Goal: Task Accomplishment & Management: Manage account settings

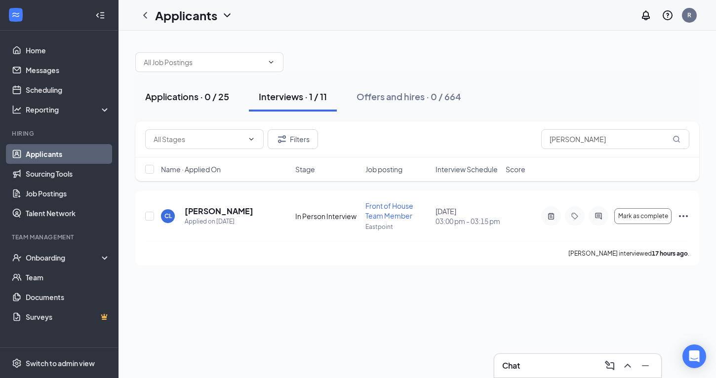
click at [169, 91] on div "Applications · 0 / 25" at bounding box center [187, 96] width 84 height 12
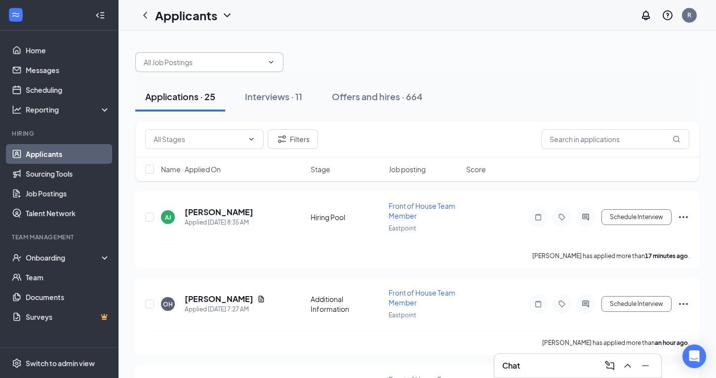
click at [273, 63] on icon "ChevronDown" at bounding box center [271, 62] width 8 height 8
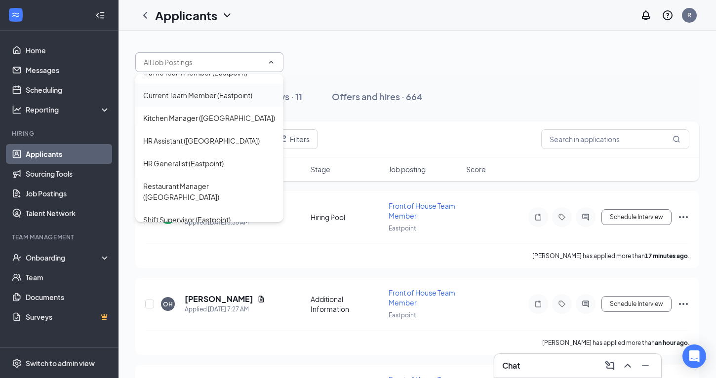
scroll to position [93, 0]
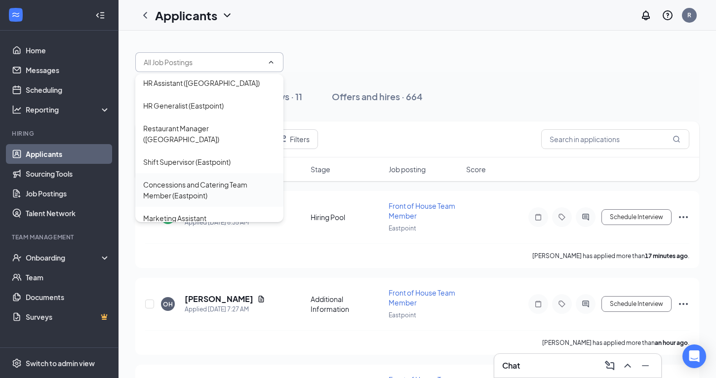
click at [198, 179] on div "Concessions and Catering Team Member (Eastpoint)" at bounding box center [209, 190] width 132 height 22
type input "Concessions and Catering Team Member (Eastpoint)"
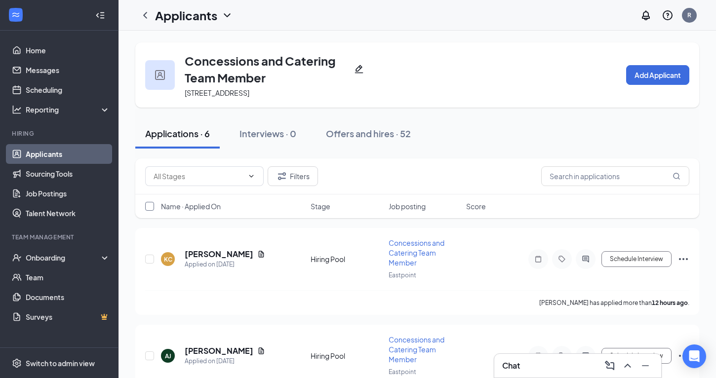
click at [153, 207] on input "checkbox" at bounding box center [149, 206] width 9 height 9
checkbox input "true"
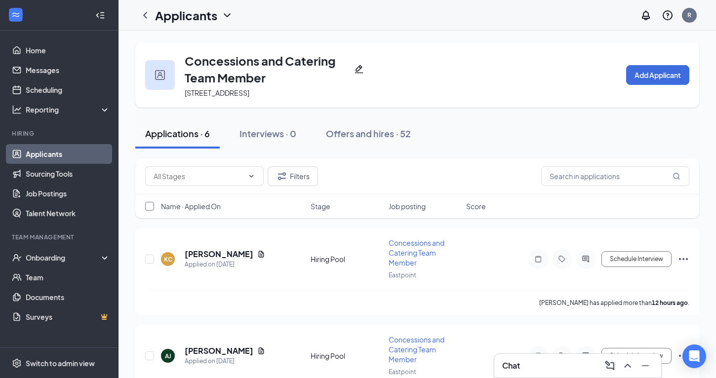
checkbox input "true"
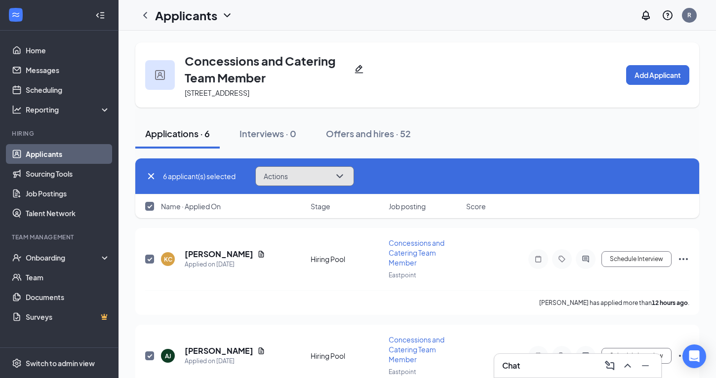
click at [342, 173] on icon "ChevronDown" at bounding box center [340, 176] width 12 height 12
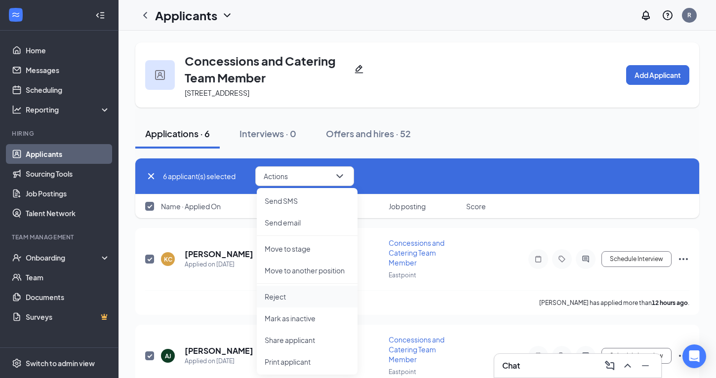
click at [297, 302] on li "Reject" at bounding box center [307, 297] width 101 height 22
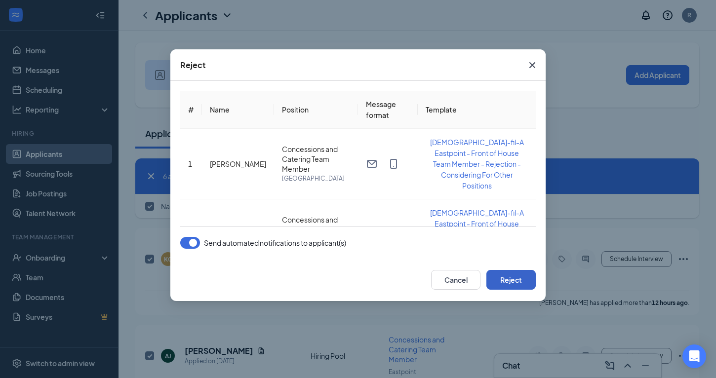
click at [513, 284] on button "Reject" at bounding box center [511, 280] width 49 height 20
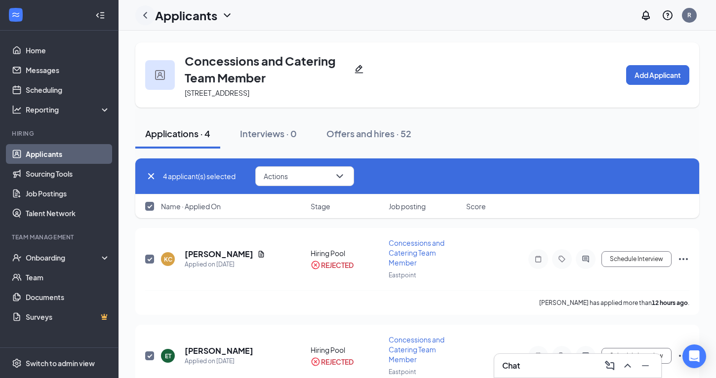
click at [143, 14] on icon "ChevronLeft" at bounding box center [145, 15] width 12 height 12
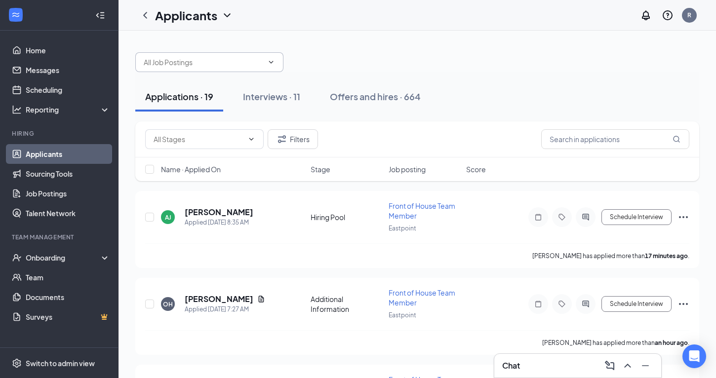
click at [269, 60] on icon "ChevronDown" at bounding box center [271, 62] width 8 height 8
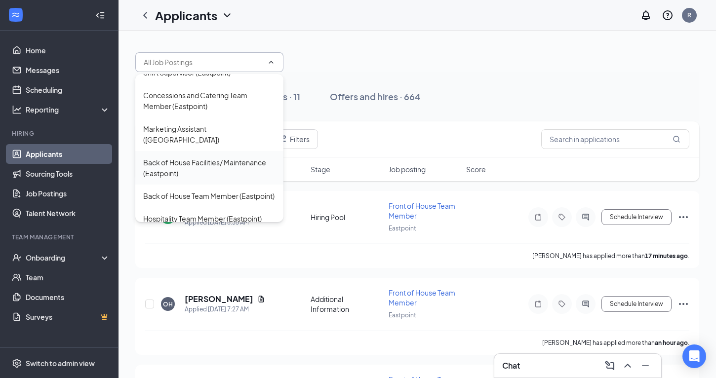
scroll to position [203, 0]
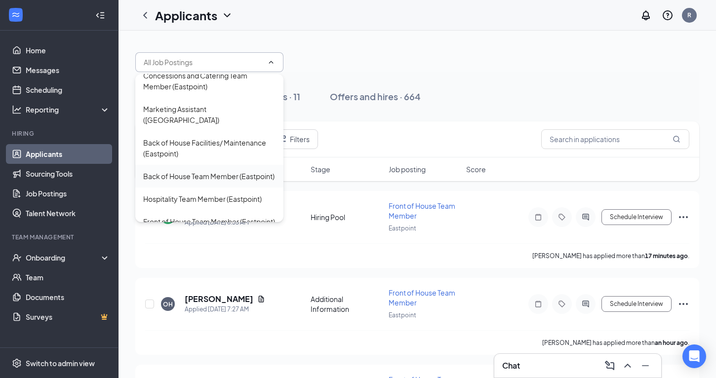
click at [215, 171] on div "Back of House Team Member (Eastpoint)" at bounding box center [208, 176] width 131 height 11
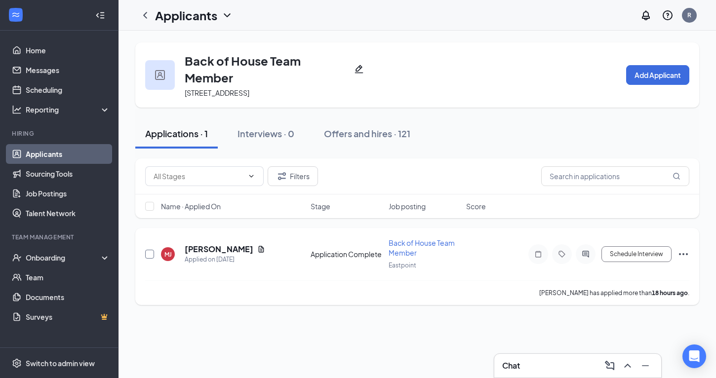
click at [146, 253] on input "checkbox" at bounding box center [149, 254] width 9 height 9
checkbox input "true"
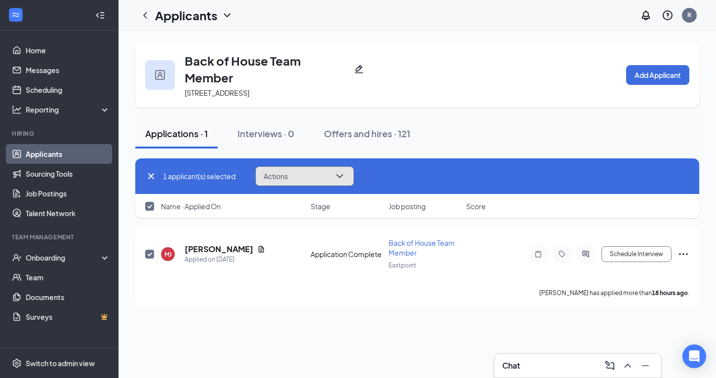
click at [341, 172] on icon "ChevronDown" at bounding box center [340, 176] width 12 height 12
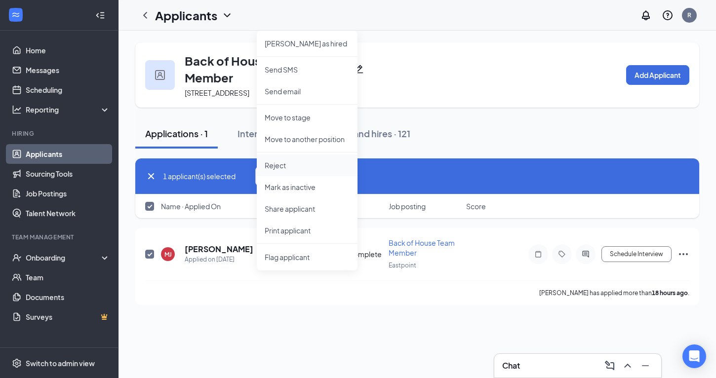
click at [280, 165] on p "Reject" at bounding box center [307, 166] width 85 height 10
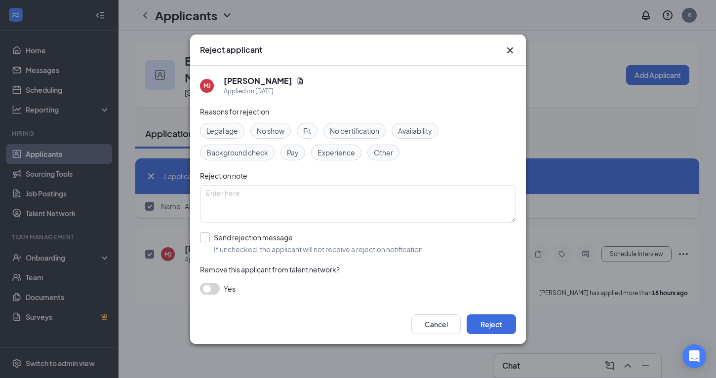
click at [210, 240] on input "Send rejection message If unchecked, the applicant will not receive a rejection…" at bounding box center [312, 244] width 225 height 22
checkbox input "true"
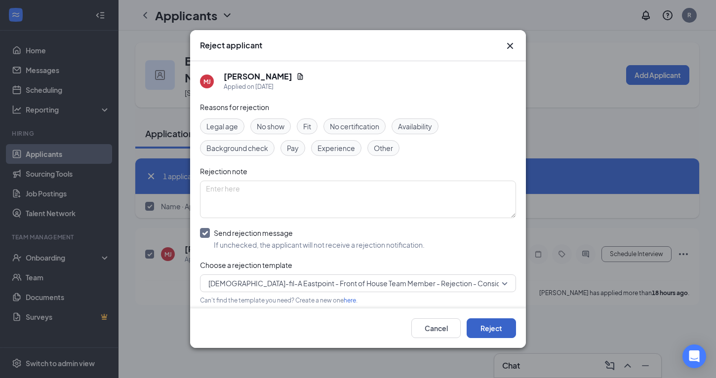
click at [484, 319] on button "Reject" at bounding box center [491, 329] width 49 height 20
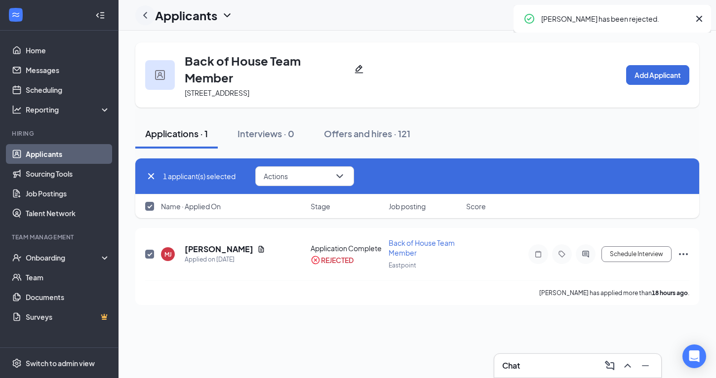
checkbox input "false"
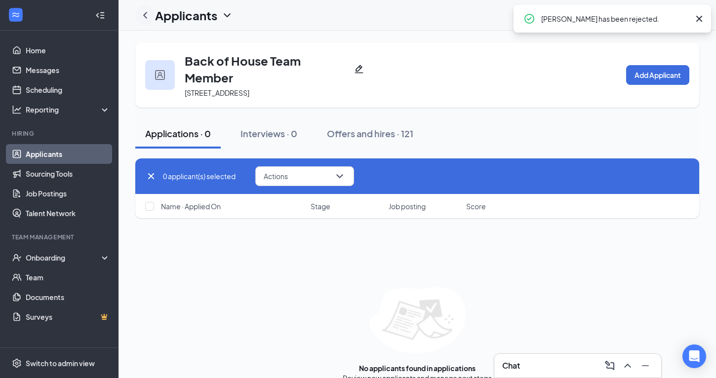
click at [145, 15] on icon "ChevronLeft" at bounding box center [145, 15] width 4 height 6
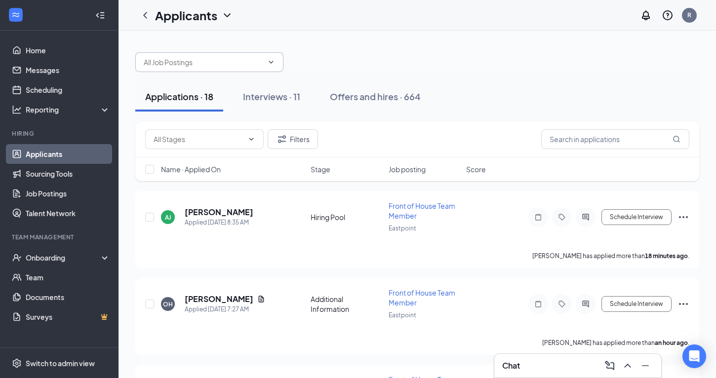
click at [272, 62] on icon "ChevronDown" at bounding box center [271, 62] width 4 height 2
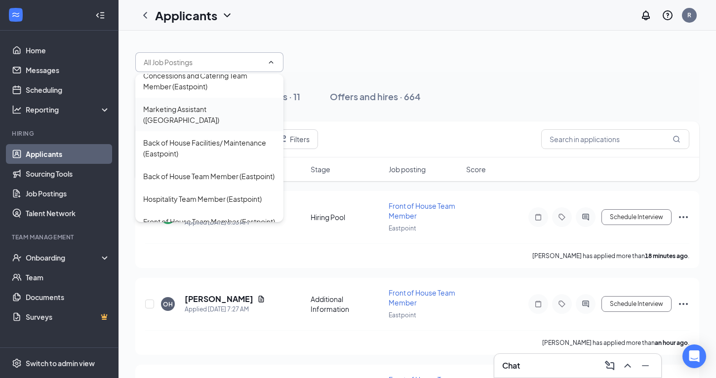
click at [190, 104] on div "Marketing Assistant ([GEOGRAPHIC_DATA])" at bounding box center [209, 115] width 132 height 22
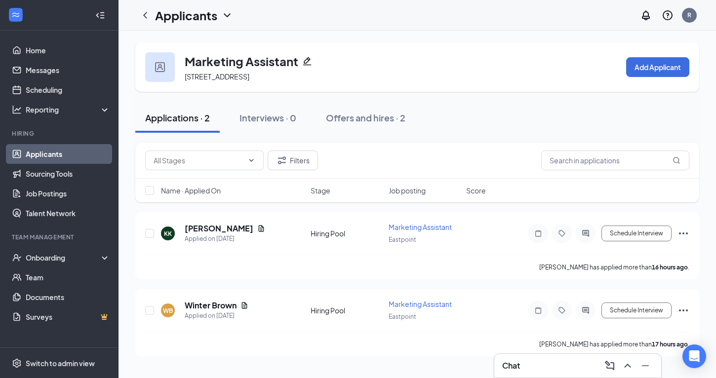
click at [150, 195] on div "Name · Applied On Stage Job posting Score" at bounding box center [417, 191] width 564 height 24
click at [149, 192] on input "checkbox" at bounding box center [149, 190] width 9 height 9
checkbox input "true"
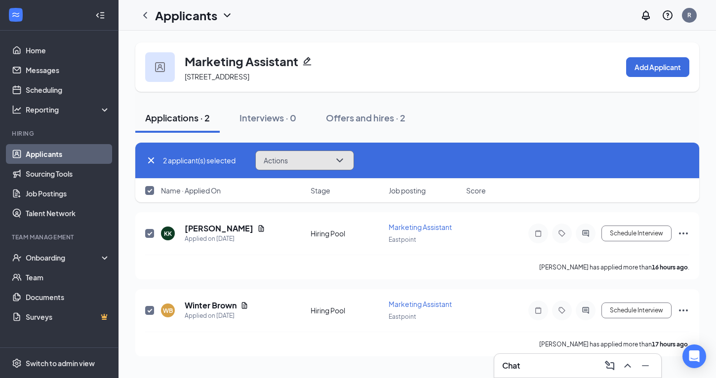
click at [346, 159] on icon "ChevronDown" at bounding box center [340, 161] width 12 height 12
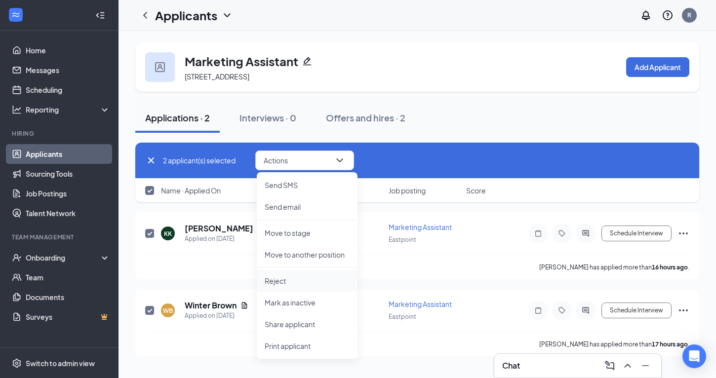
click at [294, 283] on p "Reject" at bounding box center [307, 281] width 85 height 10
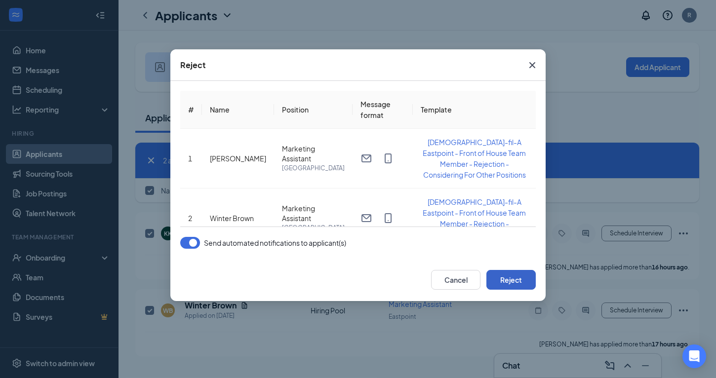
click at [515, 285] on button "Reject" at bounding box center [511, 280] width 49 height 20
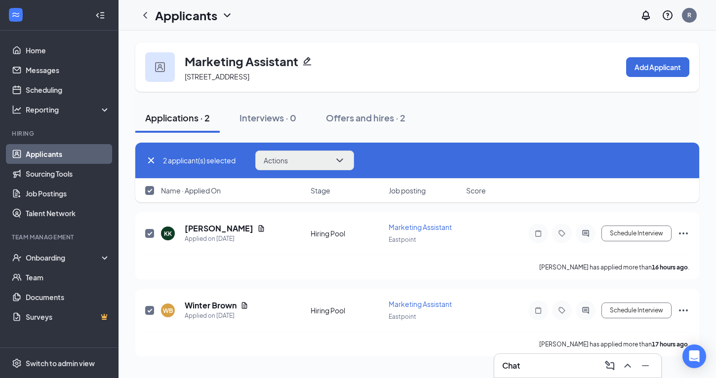
checkbox input "false"
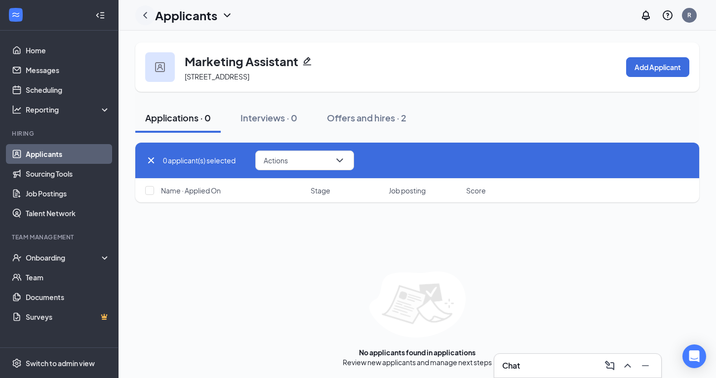
click at [145, 10] on icon "ChevronLeft" at bounding box center [145, 15] width 12 height 12
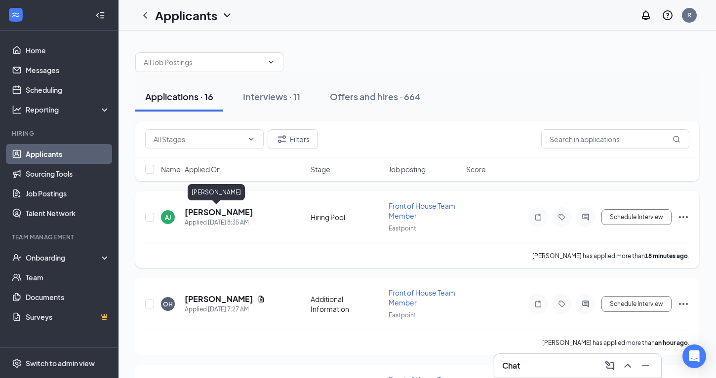
click at [213, 212] on h5 "[PERSON_NAME]" at bounding box center [219, 212] width 69 height 11
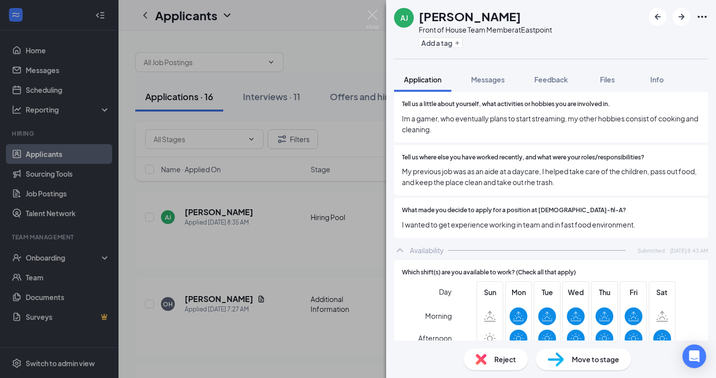
scroll to position [479, 0]
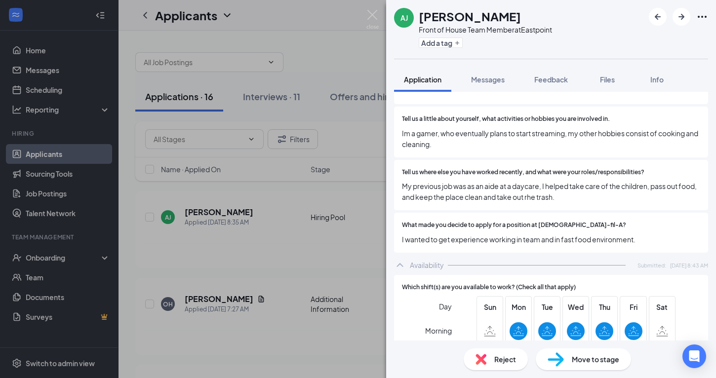
click at [516, 357] on div "Reject" at bounding box center [496, 360] width 64 height 22
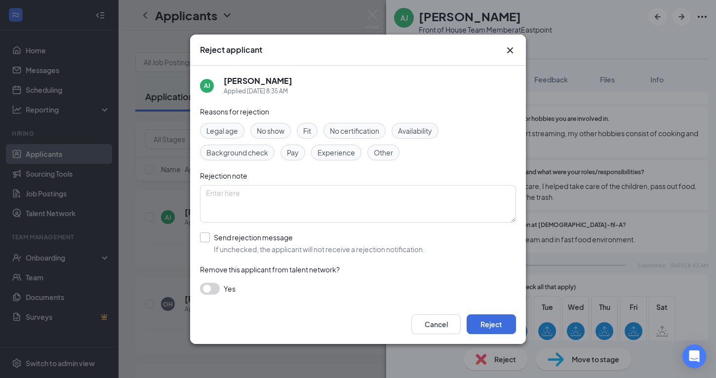
click at [210, 237] on input "Send rejection message If unchecked, the applicant will not receive a rejection…" at bounding box center [312, 244] width 225 height 22
checkbox input "true"
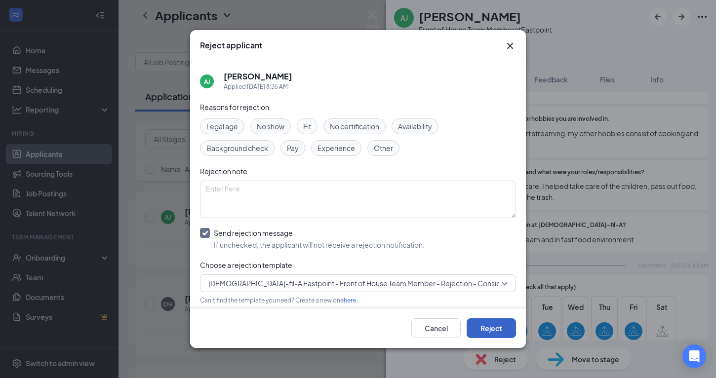
drag, startPoint x: 490, startPoint y: 329, endPoint x: 494, endPoint y: 324, distance: 5.6
click at [492, 326] on button "Reject" at bounding box center [491, 329] width 49 height 20
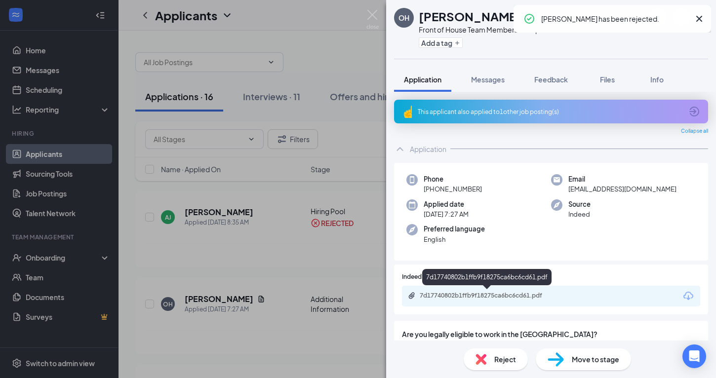
click at [546, 296] on div "7d17740802b1ffb9f18275ca6bc6cd61.pdf" at bounding box center [489, 296] width 138 height 8
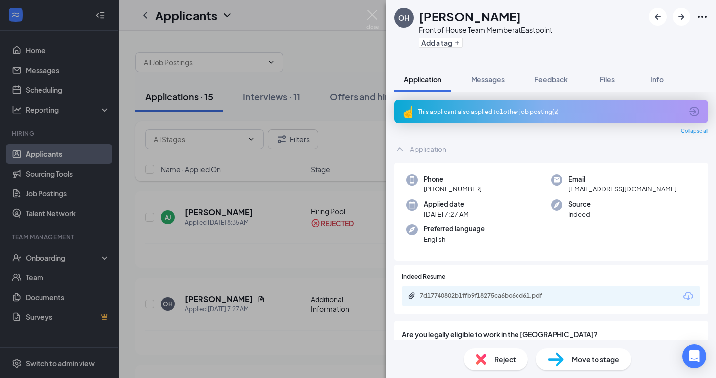
click at [499, 353] on div "Reject" at bounding box center [496, 360] width 64 height 22
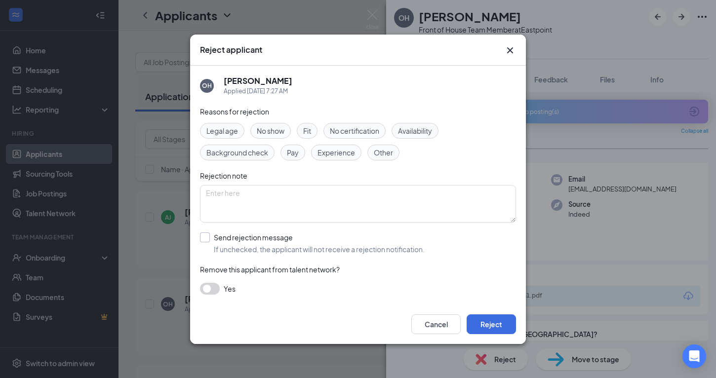
click at [206, 240] on input "Send rejection message If unchecked, the applicant will not receive a rejection…" at bounding box center [312, 244] width 225 height 22
checkbox input "true"
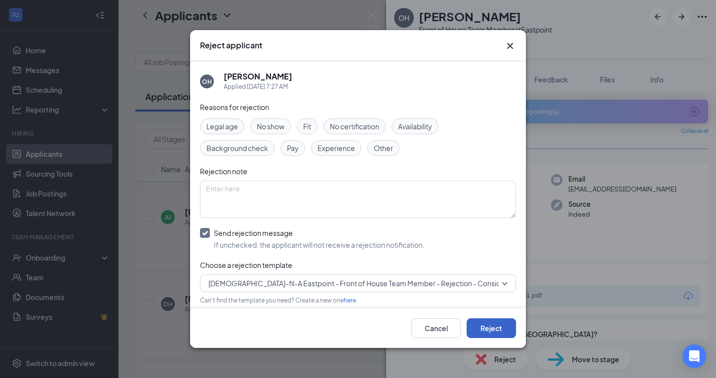
click at [491, 334] on button "Reject" at bounding box center [491, 329] width 49 height 20
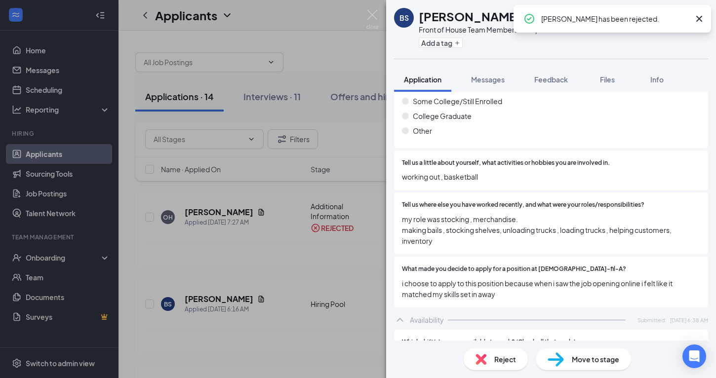
scroll to position [487, 0]
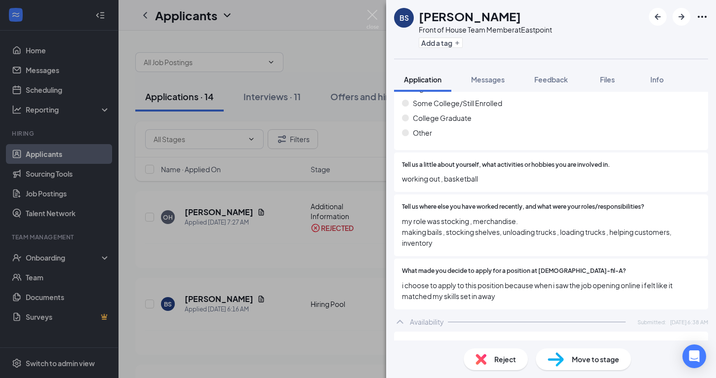
click at [500, 360] on span "Reject" at bounding box center [506, 359] width 22 height 11
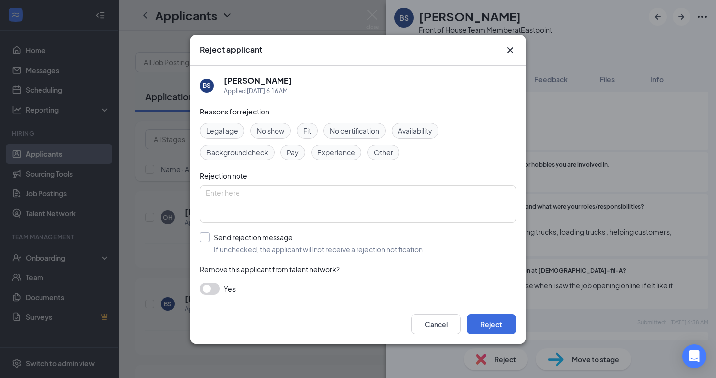
click at [208, 237] on input "Send rejection message If unchecked, the applicant will not receive a rejection…" at bounding box center [312, 244] width 225 height 22
checkbox input "true"
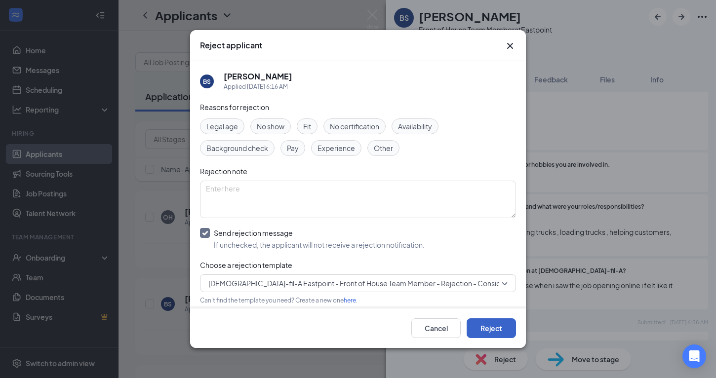
click at [504, 330] on button "Reject" at bounding box center [491, 329] width 49 height 20
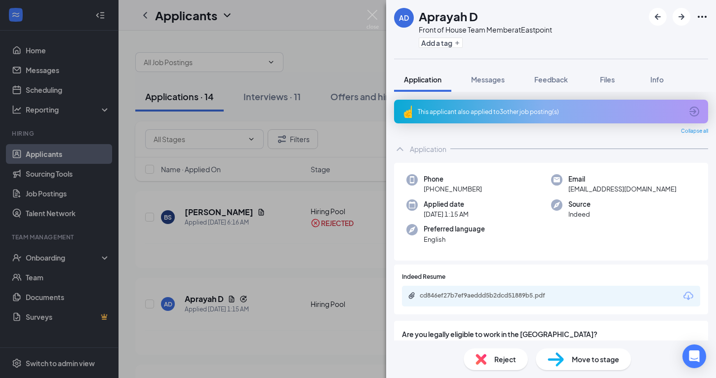
click at [474, 110] on div "This applicant also applied to 3 other job posting(s)" at bounding box center [550, 112] width 265 height 8
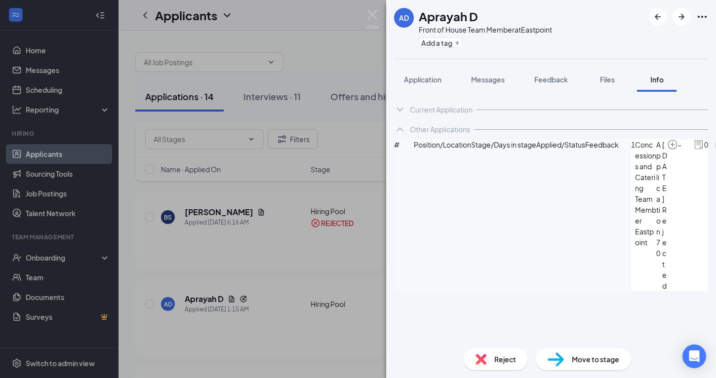
click at [494, 355] on div "Reject" at bounding box center [496, 360] width 64 height 22
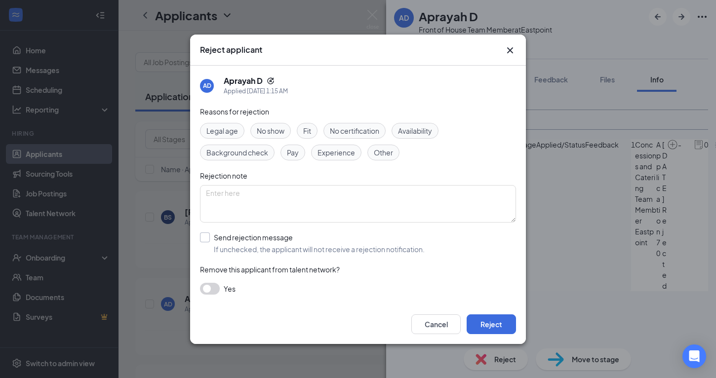
drag, startPoint x: 210, startPoint y: 240, endPoint x: 246, endPoint y: 256, distance: 39.8
click at [209, 239] on input "Send rejection message If unchecked, the applicant will not receive a rejection…" at bounding box center [312, 244] width 225 height 22
checkbox input "true"
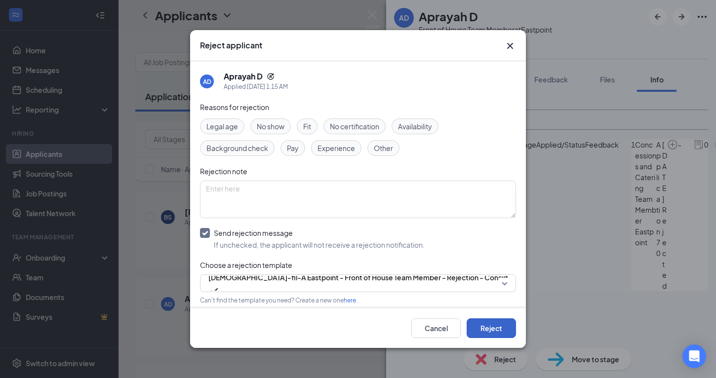
click at [483, 330] on button "Reject" at bounding box center [491, 329] width 49 height 20
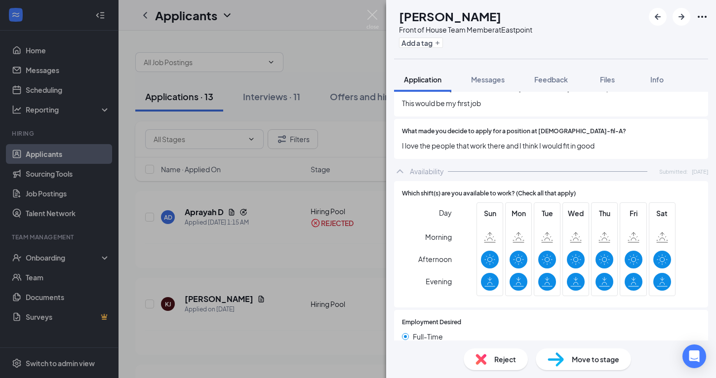
scroll to position [362, 0]
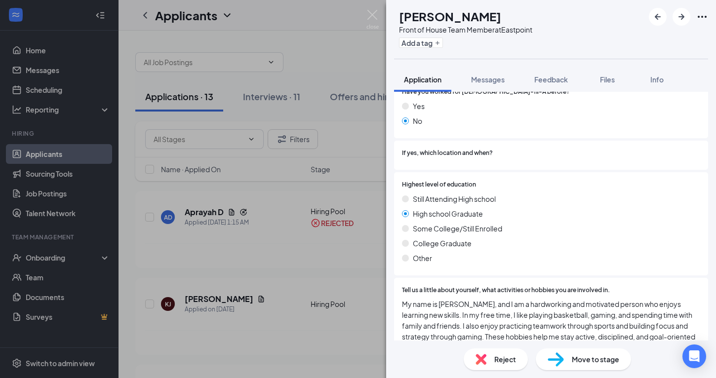
click at [497, 360] on span "Reject" at bounding box center [506, 359] width 22 height 11
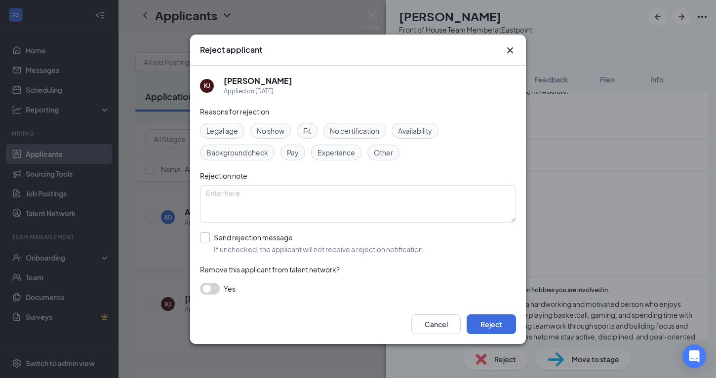
click at [203, 238] on input "Send rejection message If unchecked, the applicant will not receive a rejection…" at bounding box center [312, 244] width 225 height 22
checkbox input "true"
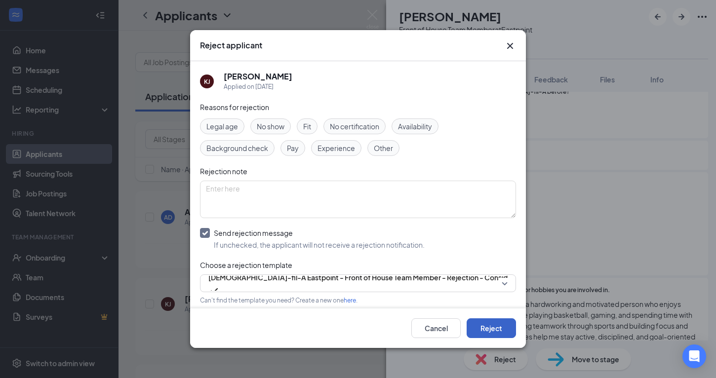
click at [489, 325] on button "Reject" at bounding box center [491, 329] width 49 height 20
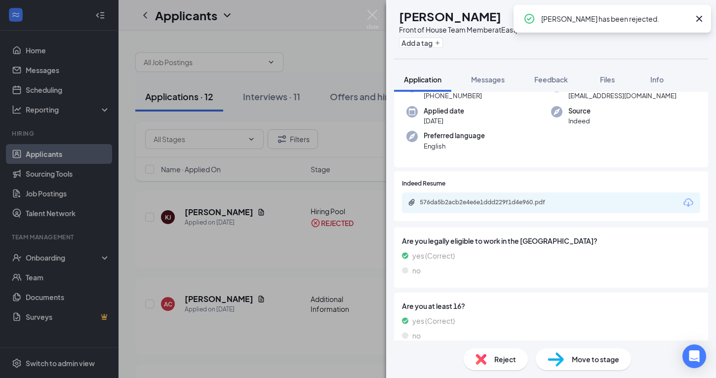
scroll to position [100, 0]
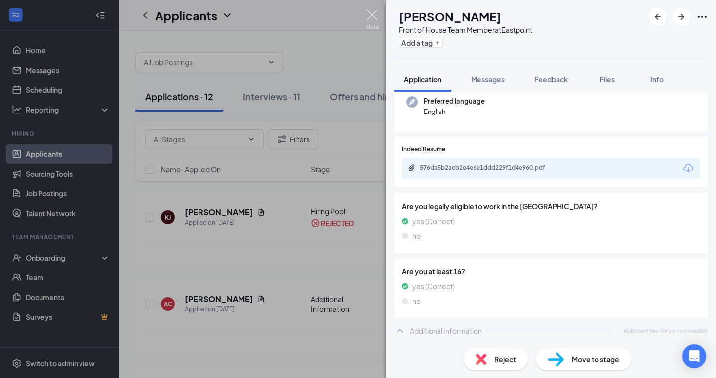
click at [373, 14] on img at bounding box center [373, 19] width 12 height 19
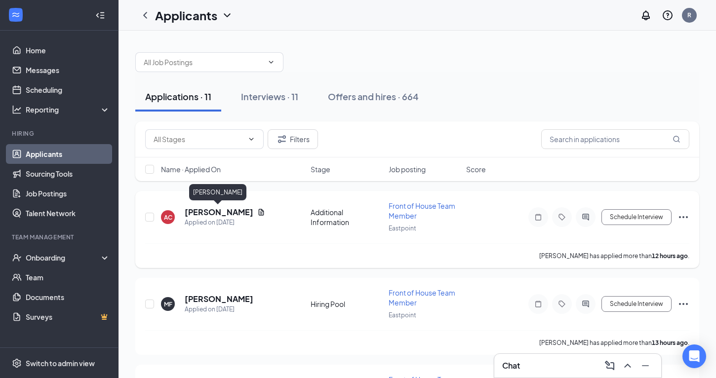
click at [215, 213] on h5 "[PERSON_NAME]" at bounding box center [219, 212] width 69 height 11
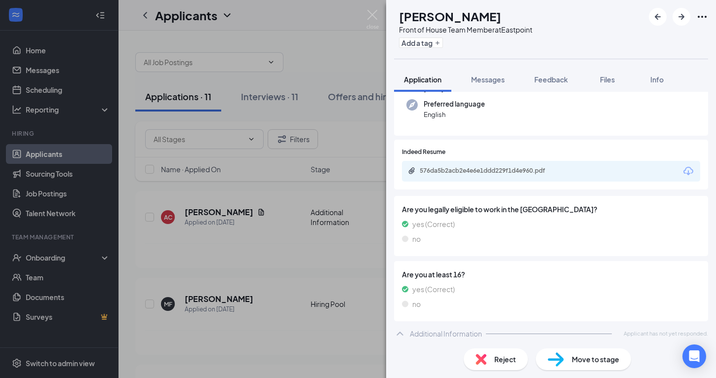
scroll to position [100, 0]
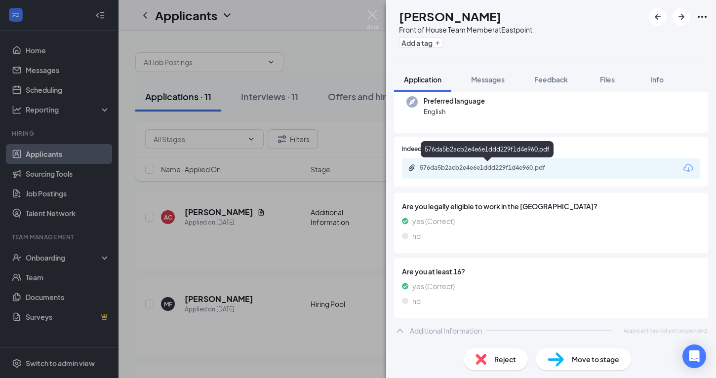
click at [446, 170] on div "576da5b2acb2e4e6e1ddd229f1d4e960.pdf" at bounding box center [489, 168] width 138 height 8
click at [496, 168] on div "576da5b2acb2e4e6e1ddd229f1d4e960.pdf" at bounding box center [489, 168] width 138 height 8
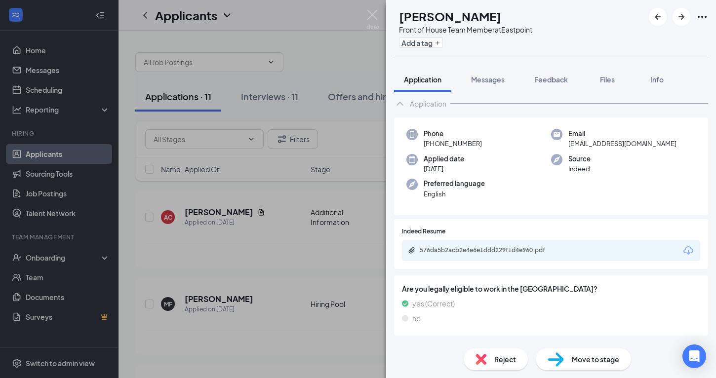
scroll to position [0, 0]
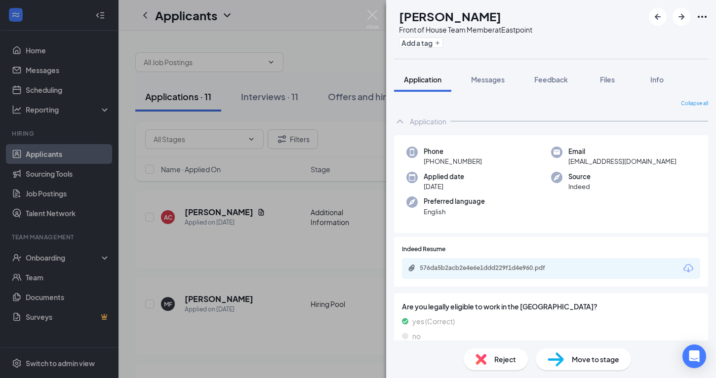
click at [584, 360] on span "Move to stage" at bounding box center [595, 359] width 47 height 11
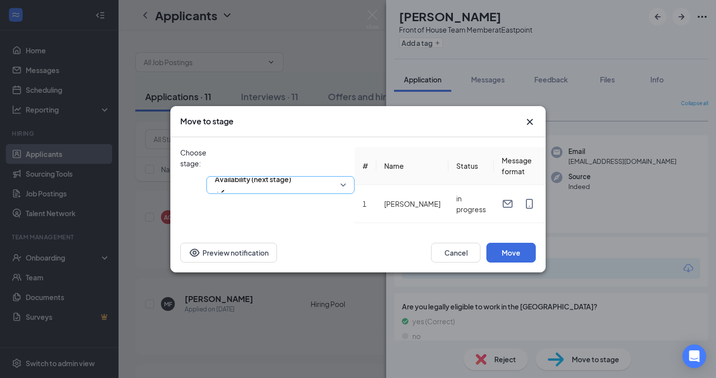
click at [355, 147] on div "Availability (next stage)" at bounding box center [281, 185] width 148 height 76
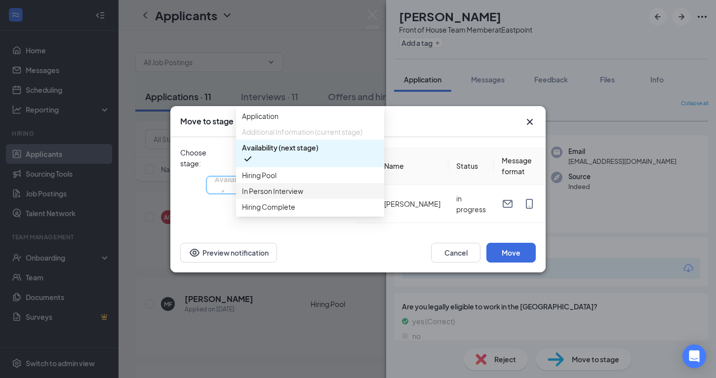
click at [285, 197] on span "In Person Interview" at bounding box center [272, 191] width 61 height 11
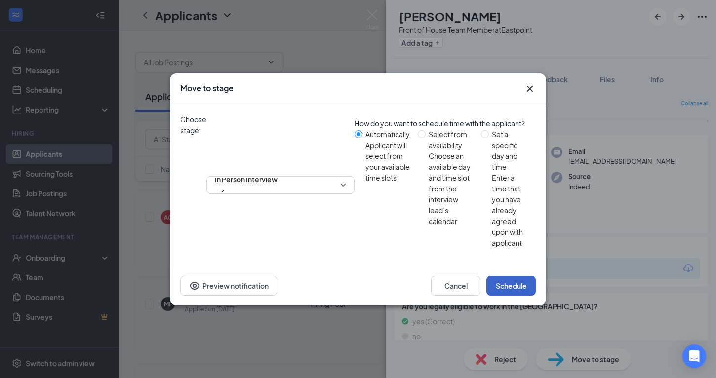
click at [506, 276] on button "Schedule" at bounding box center [511, 286] width 49 height 20
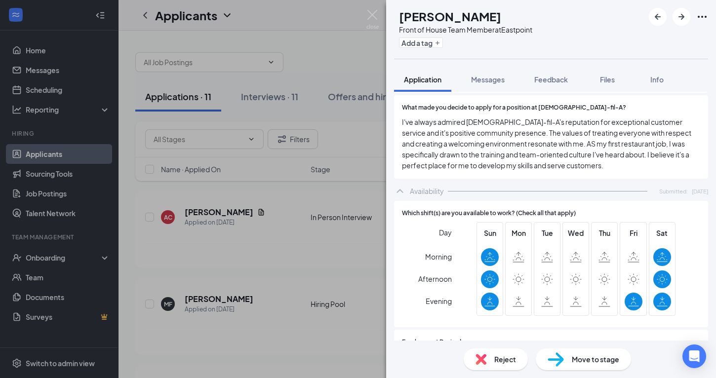
scroll to position [450, 0]
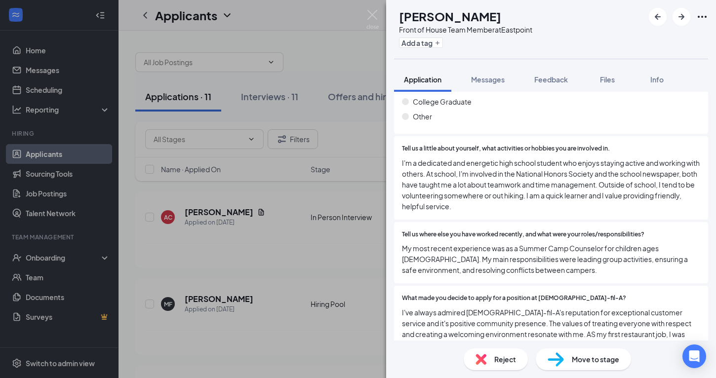
click at [600, 362] on span "Move to stage" at bounding box center [595, 359] width 47 height 11
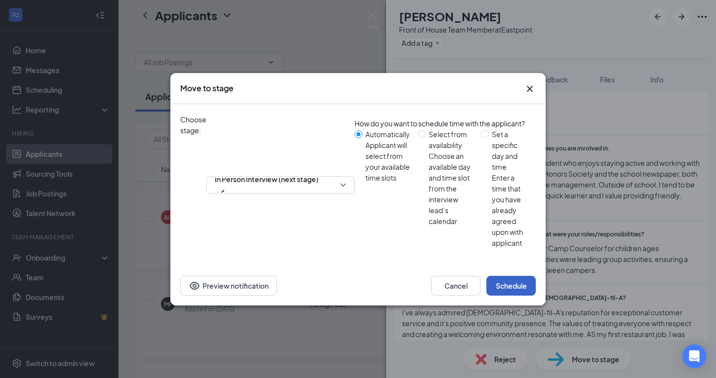
click at [517, 276] on button "Schedule" at bounding box center [511, 286] width 49 height 20
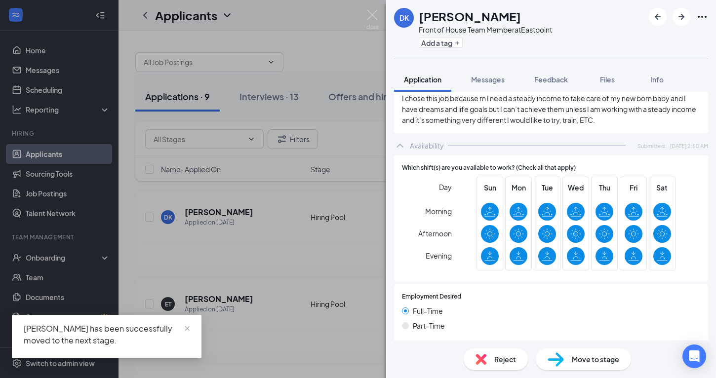
scroll to position [464, 0]
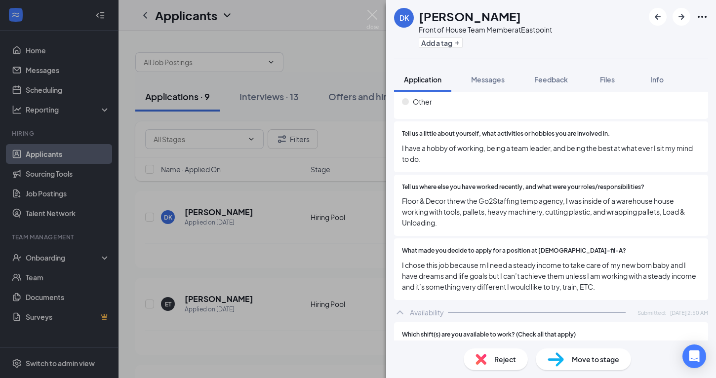
click at [508, 356] on span "Reject" at bounding box center [506, 359] width 22 height 11
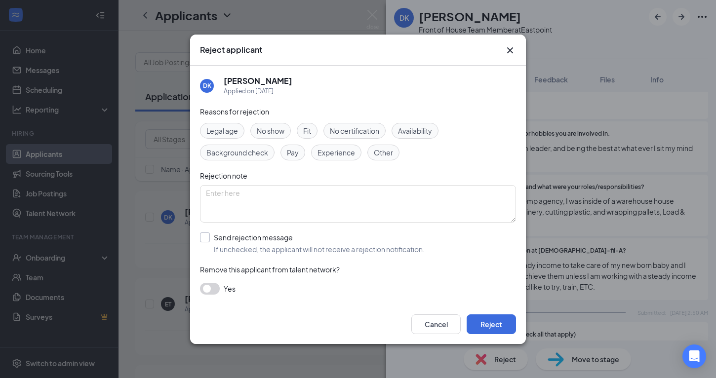
click at [207, 237] on input "Send rejection message If unchecked, the applicant will not receive a rejection…" at bounding box center [312, 244] width 225 height 22
checkbox input "true"
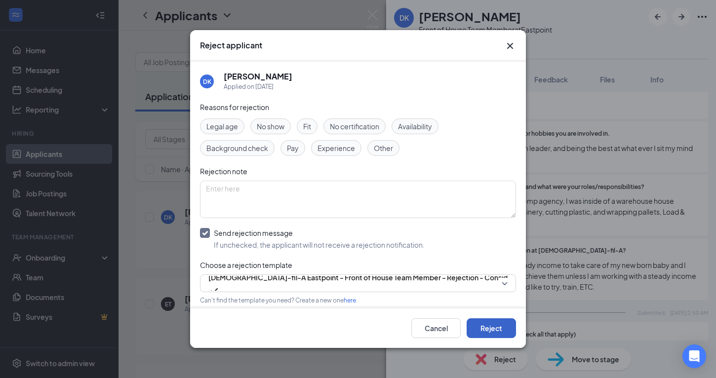
click at [500, 325] on button "Reject" at bounding box center [491, 329] width 49 height 20
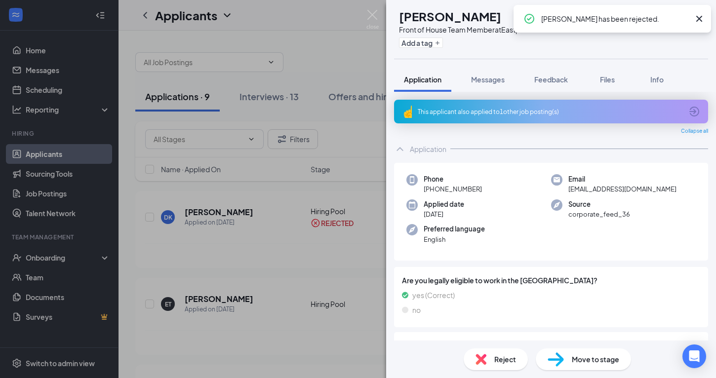
click at [456, 116] on div "This applicant also applied to 1 other job posting(s)" at bounding box center [551, 112] width 314 height 24
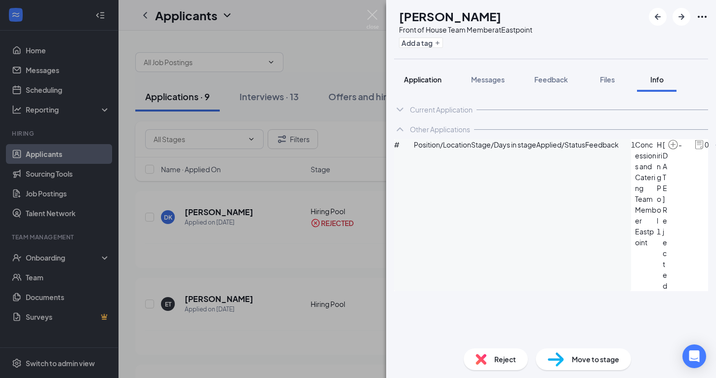
click at [427, 82] on span "Application" at bounding box center [423, 79] width 38 height 9
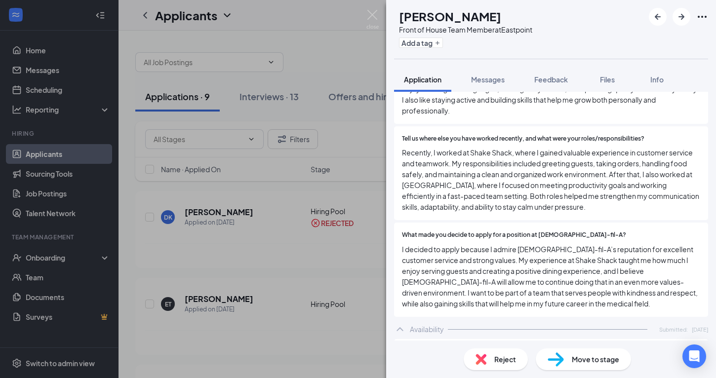
scroll to position [560, 0]
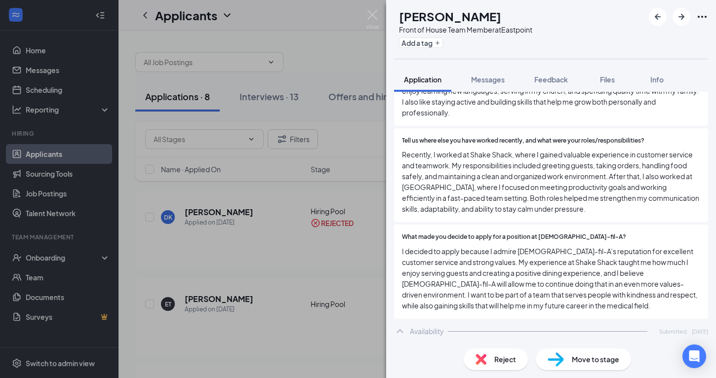
click at [598, 361] on span "Move to stage" at bounding box center [595, 359] width 47 height 11
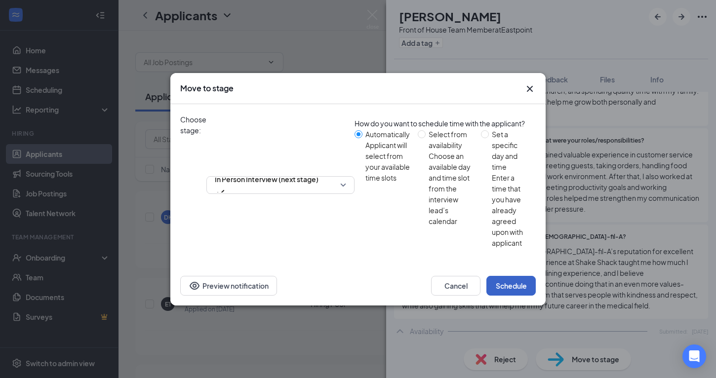
click at [506, 276] on button "Schedule" at bounding box center [511, 286] width 49 height 20
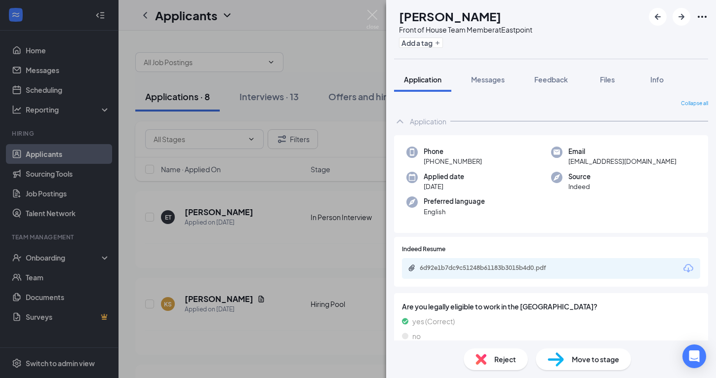
click at [576, 263] on div "6d92e1b7dc9c51248b61183b3015b4d0.pdf" at bounding box center [551, 268] width 298 height 21
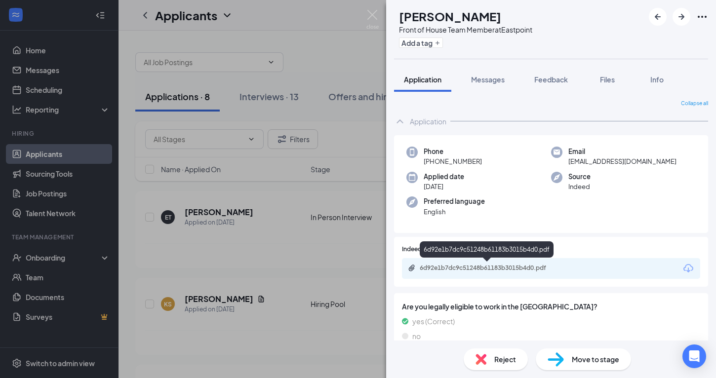
click at [531, 270] on div "6d92e1b7dc9c51248b61183b3015b4d0.pdf" at bounding box center [489, 268] width 138 height 8
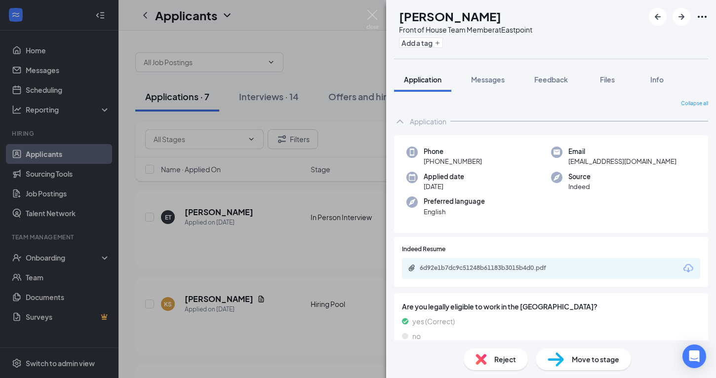
click at [504, 357] on span "Reject" at bounding box center [506, 359] width 22 height 11
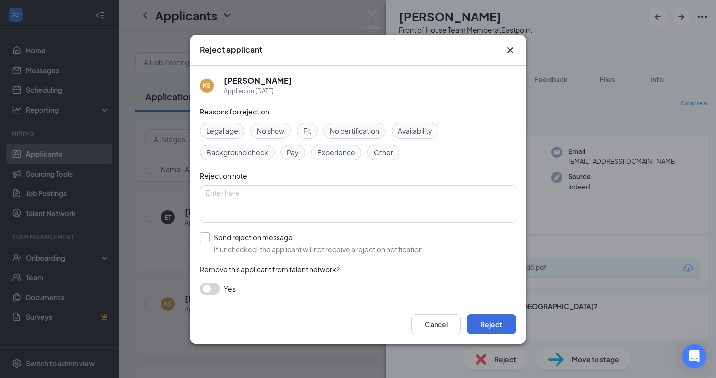
click at [209, 238] on input "Send rejection message If unchecked, the applicant will not receive a rejection…" at bounding box center [312, 244] width 225 height 22
checkbox input "true"
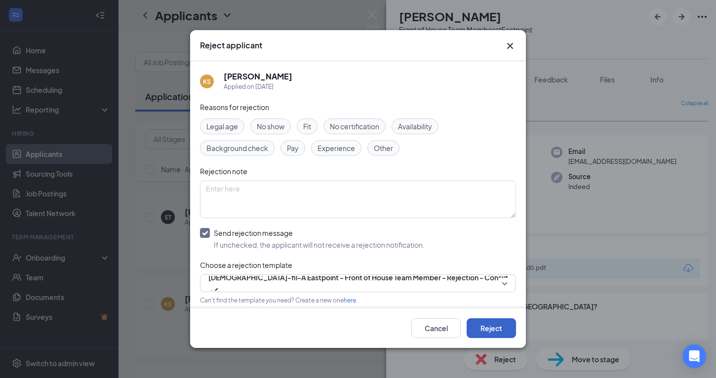
click at [495, 321] on button "Reject" at bounding box center [491, 329] width 49 height 20
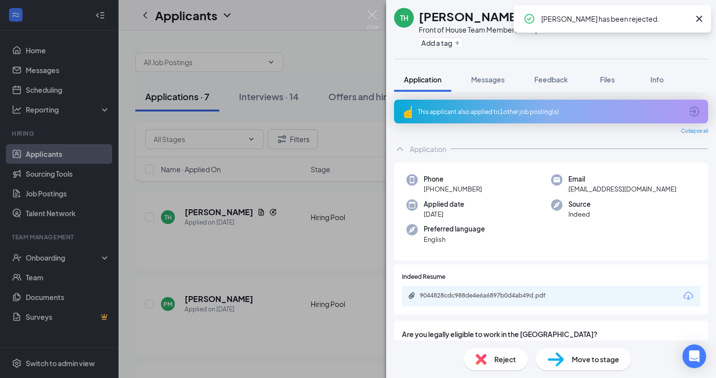
click at [512, 110] on div "This applicant also applied to 1 other job posting(s)" at bounding box center [550, 112] width 265 height 8
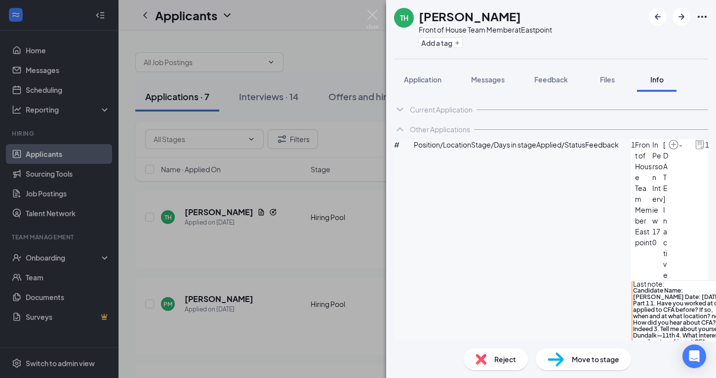
click at [508, 361] on span "Reject" at bounding box center [506, 359] width 22 height 11
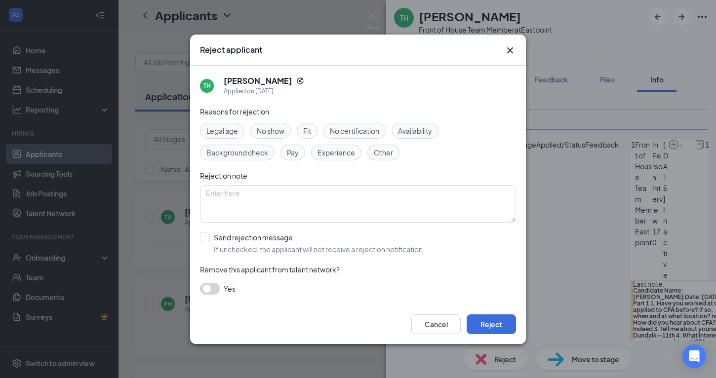
drag, startPoint x: 204, startPoint y: 238, endPoint x: 214, endPoint y: 251, distance: 16.5
click at [204, 239] on input "Send rejection message If unchecked, the applicant will not receive a rejection…" at bounding box center [312, 244] width 225 height 22
checkbox input "true"
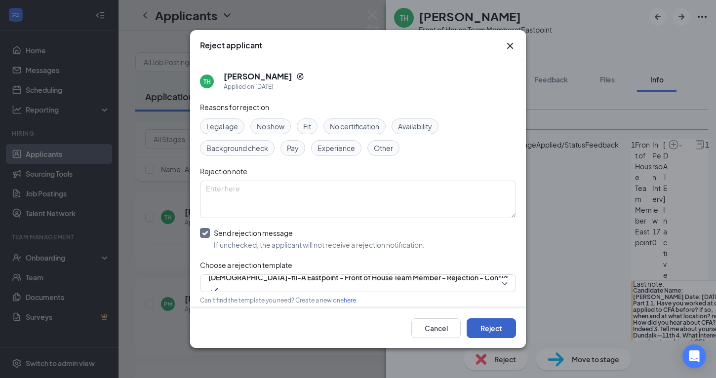
click at [497, 326] on button "Reject" at bounding box center [491, 329] width 49 height 20
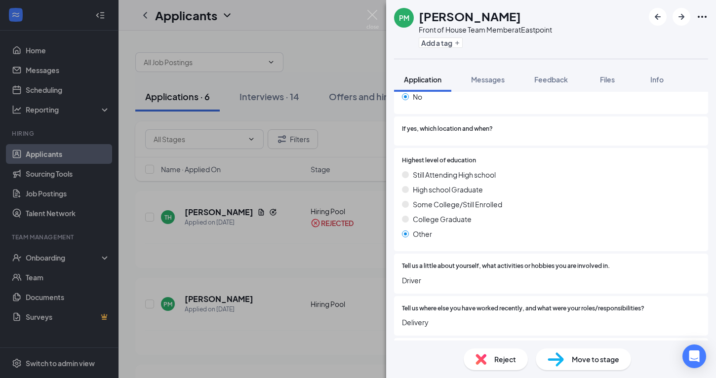
scroll to position [391, 0]
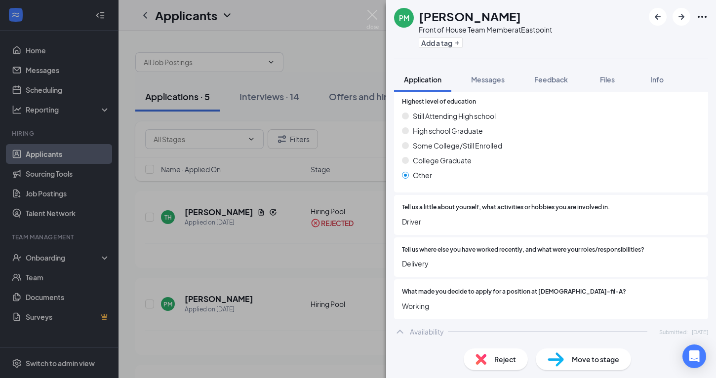
click at [503, 360] on span "Reject" at bounding box center [506, 359] width 22 height 11
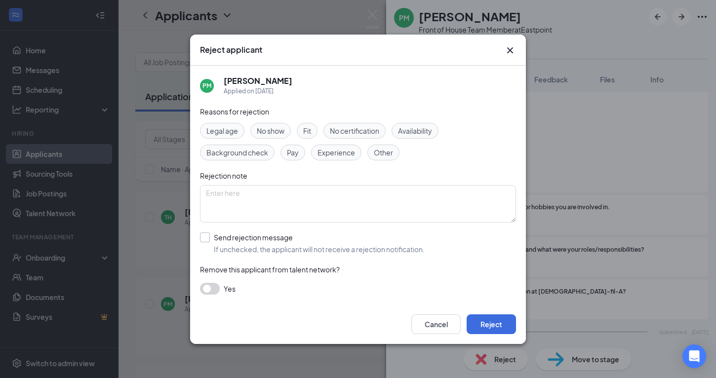
click at [200, 237] on input "Send rejection message If unchecked, the applicant will not receive a rejection…" at bounding box center [312, 244] width 225 height 22
checkbox input "true"
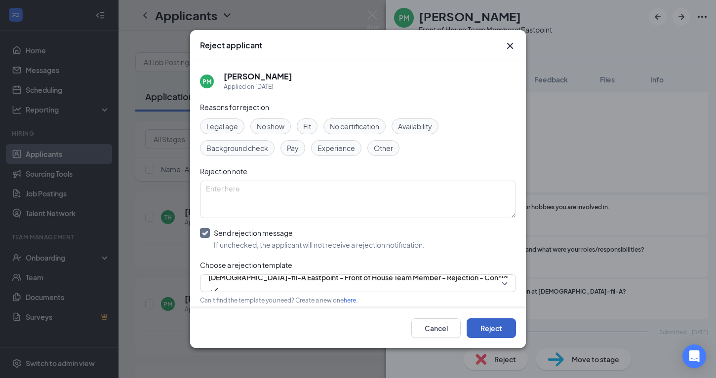
click at [491, 329] on button "Reject" at bounding box center [491, 329] width 49 height 20
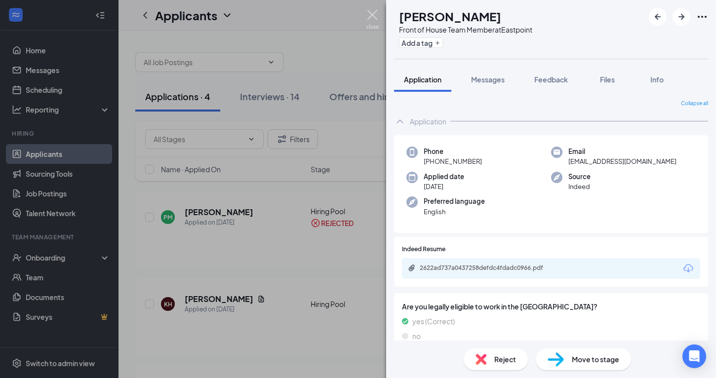
click at [368, 15] on img at bounding box center [373, 19] width 12 height 19
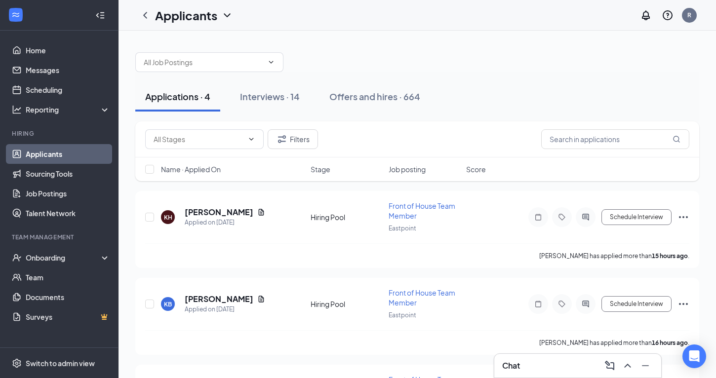
click at [45, 152] on link "Applicants" at bounding box center [68, 154] width 84 height 20
click at [44, 153] on link "Applicants" at bounding box center [68, 154] width 84 height 20
click at [206, 213] on h5 "[PERSON_NAME]" at bounding box center [219, 212] width 69 height 11
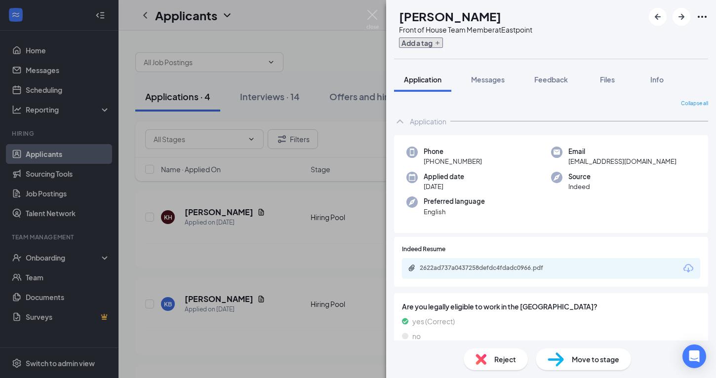
click at [441, 43] on icon "Plus" at bounding box center [438, 43] width 6 height 6
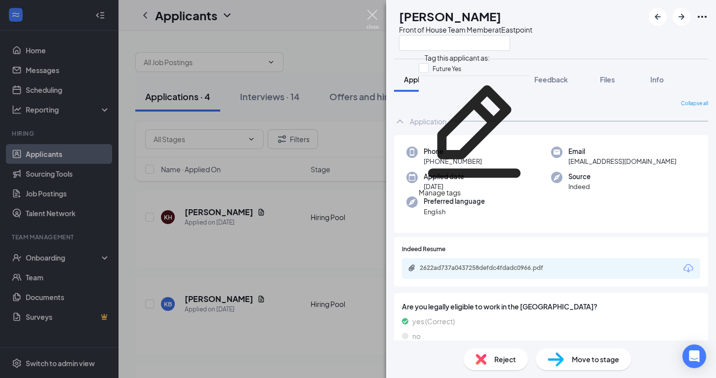
click at [370, 15] on img at bounding box center [373, 19] width 12 height 19
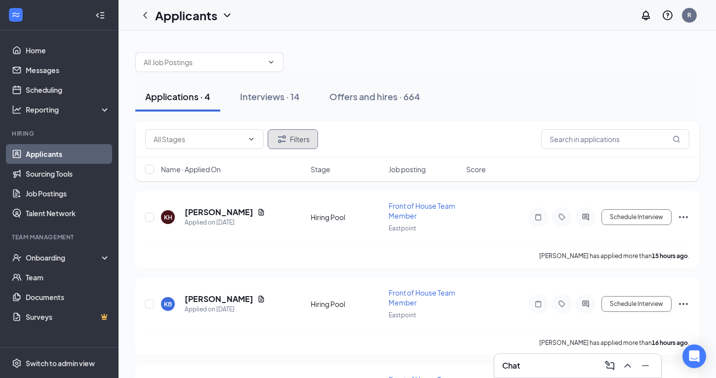
click at [295, 141] on button "Filters" at bounding box center [293, 139] width 50 height 20
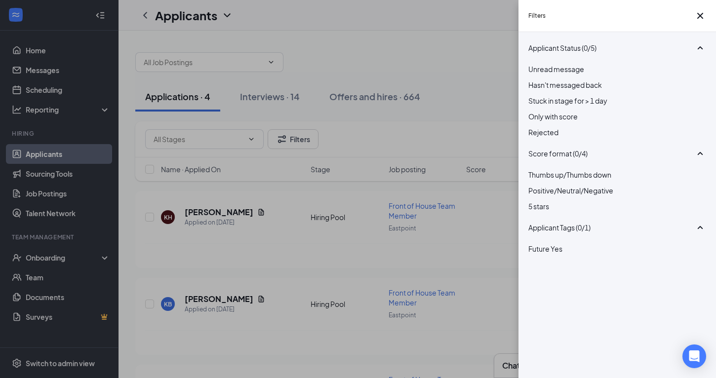
click at [536, 127] on div at bounding box center [618, 127] width 178 height 0
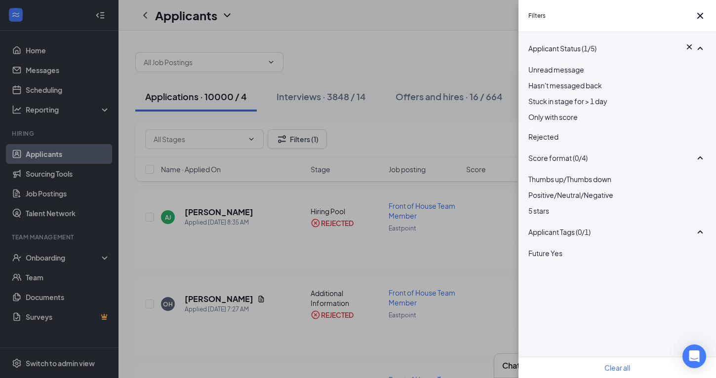
click at [537, 248] on div at bounding box center [618, 248] width 178 height 0
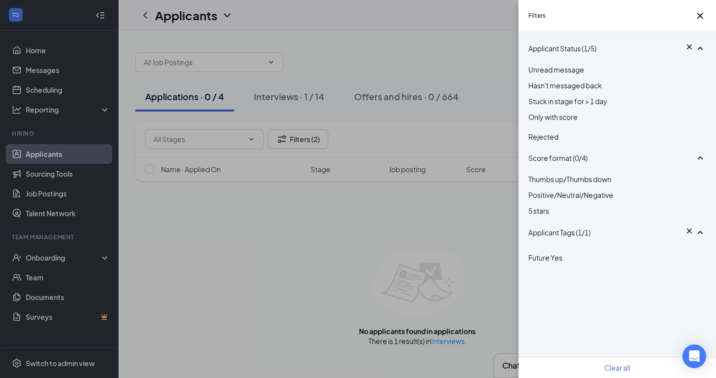
click at [272, 97] on div "Filters Applicant Status (1/5) Unread message Hasn't messaged back Stuck in sta…" at bounding box center [358, 189] width 716 height 378
click at [696, 17] on icon "Cross" at bounding box center [701, 16] width 12 height 12
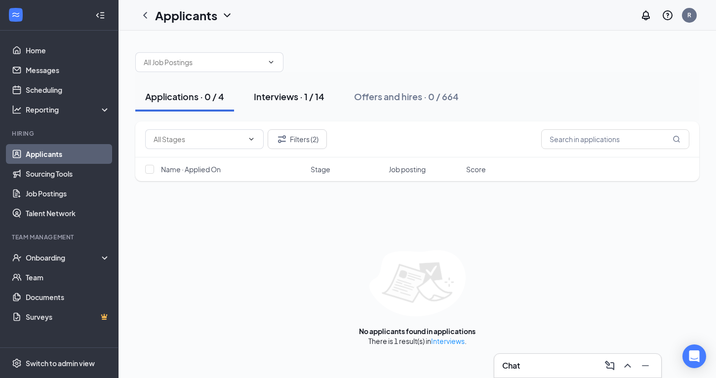
click at [287, 99] on div "Interviews · 1 / 14" at bounding box center [289, 96] width 71 height 12
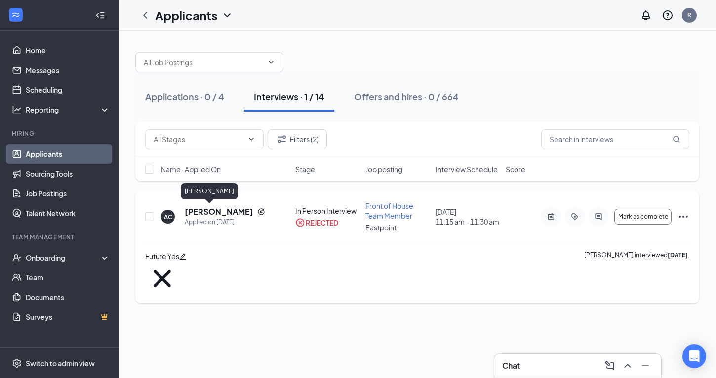
click at [227, 211] on h5 "[PERSON_NAME]" at bounding box center [219, 212] width 69 height 11
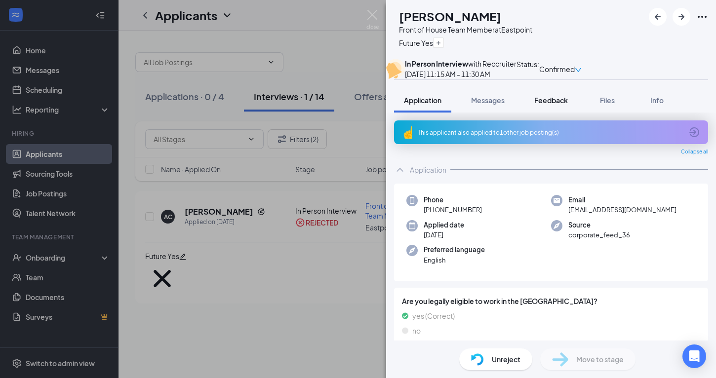
click at [539, 105] on span "Feedback" at bounding box center [552, 100] width 34 height 9
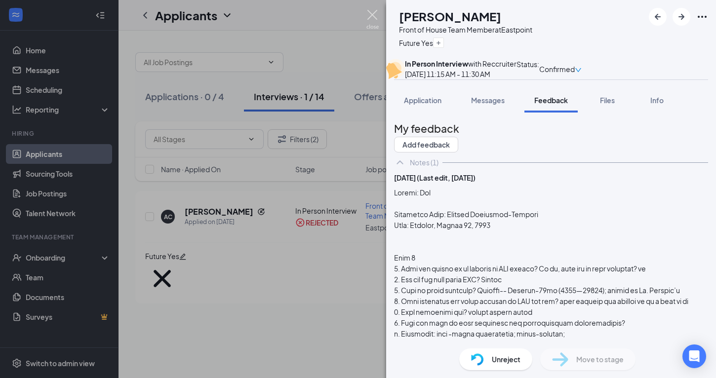
click at [373, 12] on img at bounding box center [373, 19] width 12 height 19
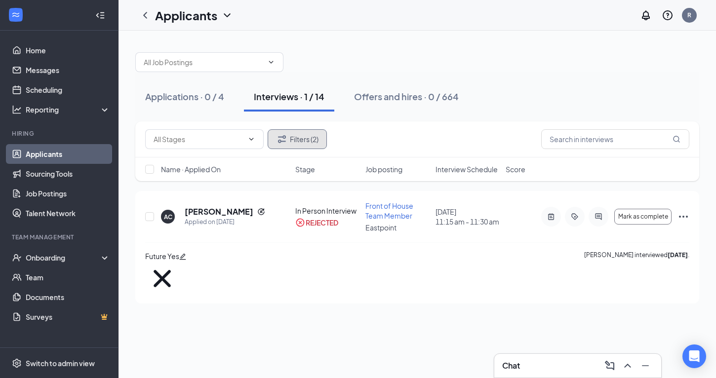
click at [315, 139] on button "Filters (2)" at bounding box center [297, 139] width 59 height 20
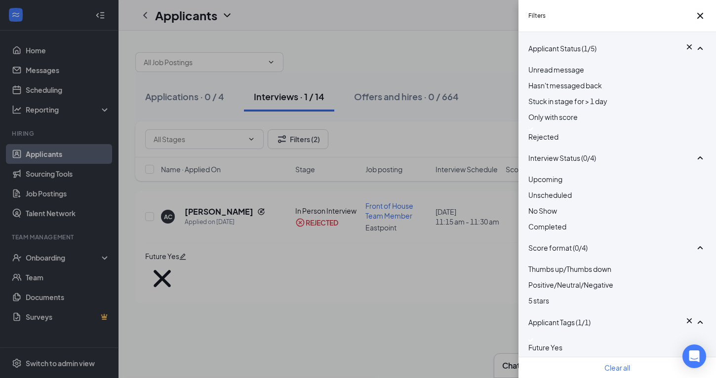
click at [533, 131] on img at bounding box center [531, 129] width 5 height 4
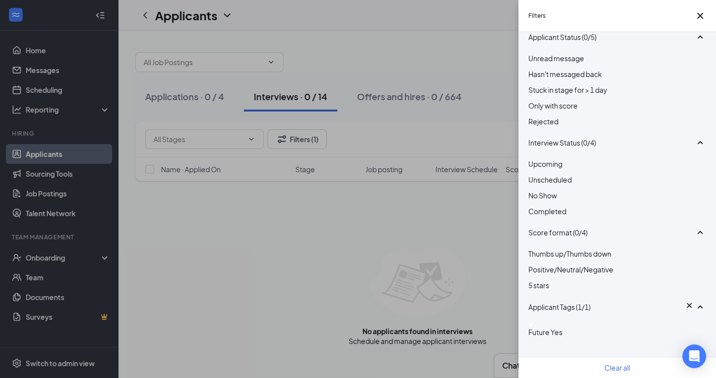
scroll to position [66, 0]
click at [538, 116] on div at bounding box center [618, 116] width 178 height 0
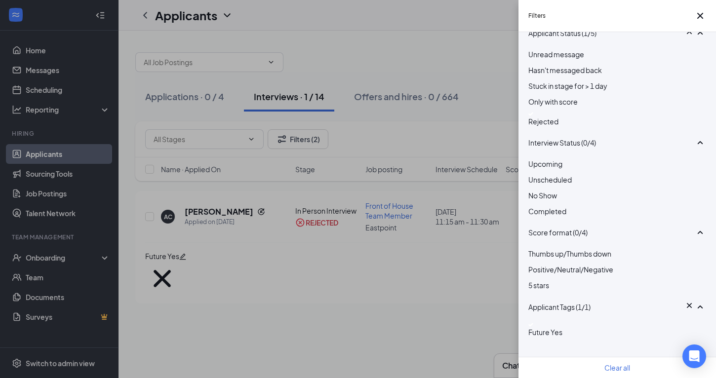
scroll to position [83, 0]
click at [701, 18] on icon "Cross" at bounding box center [701, 16] width 12 height 12
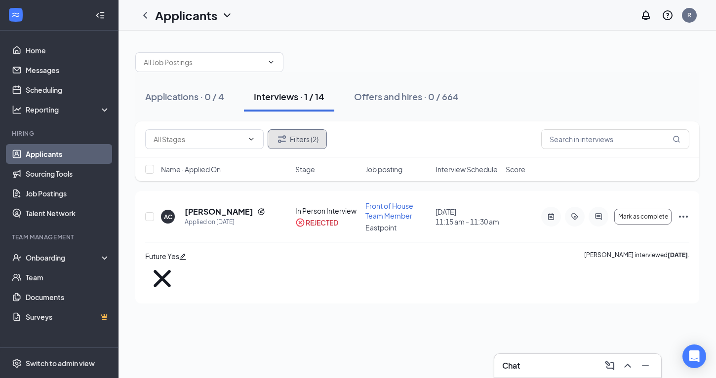
click at [303, 139] on button "Filters (2)" at bounding box center [297, 139] width 59 height 20
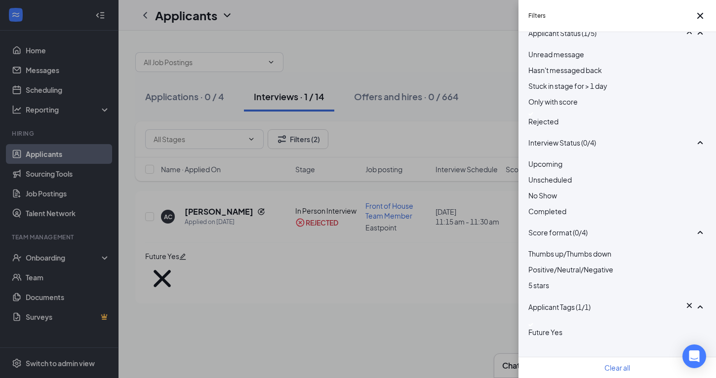
click at [532, 112] on img at bounding box center [531, 114] width 5 height 4
